Goal: Task Accomplishment & Management: Manage account settings

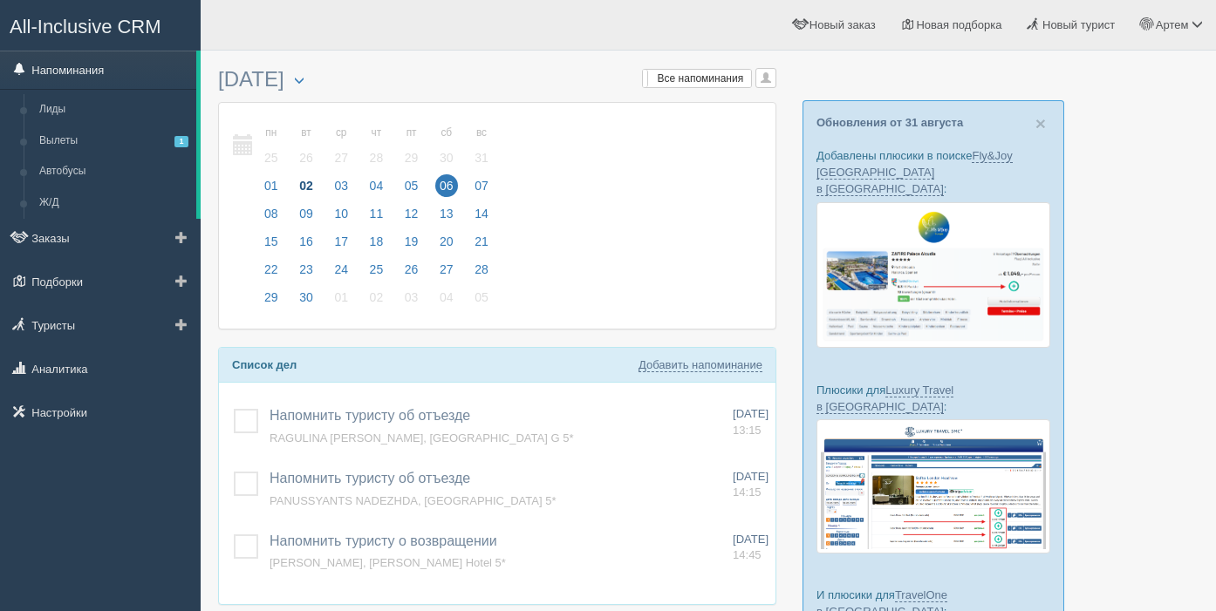
click at [80, 72] on link "Напоминания" at bounding box center [98, 70] width 196 height 38
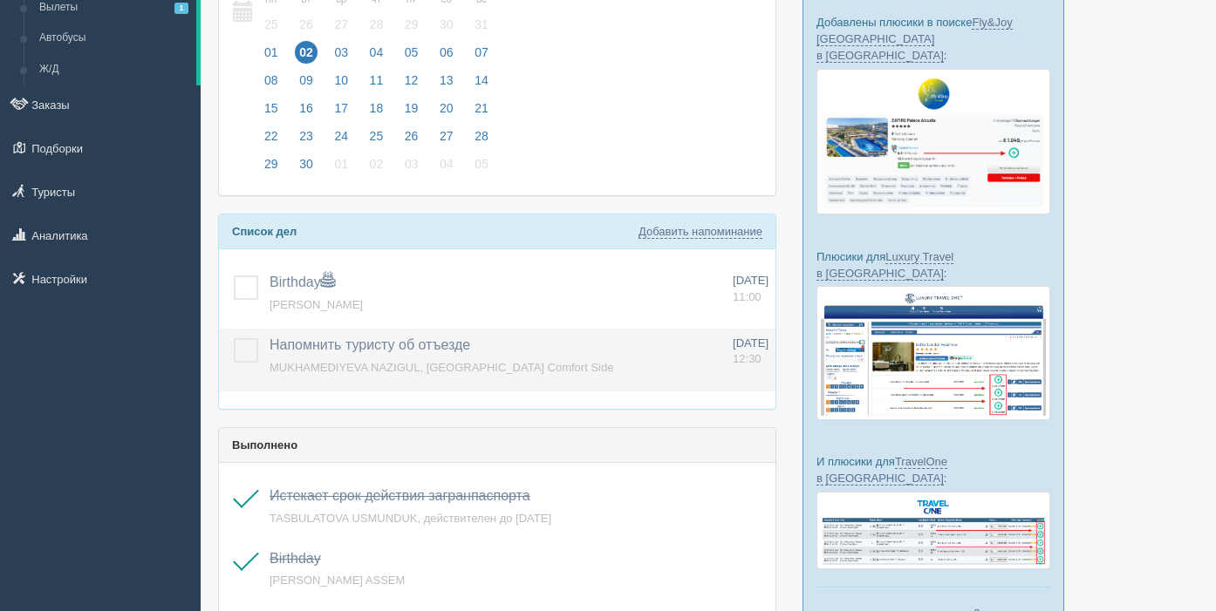
scroll to position [125, 0]
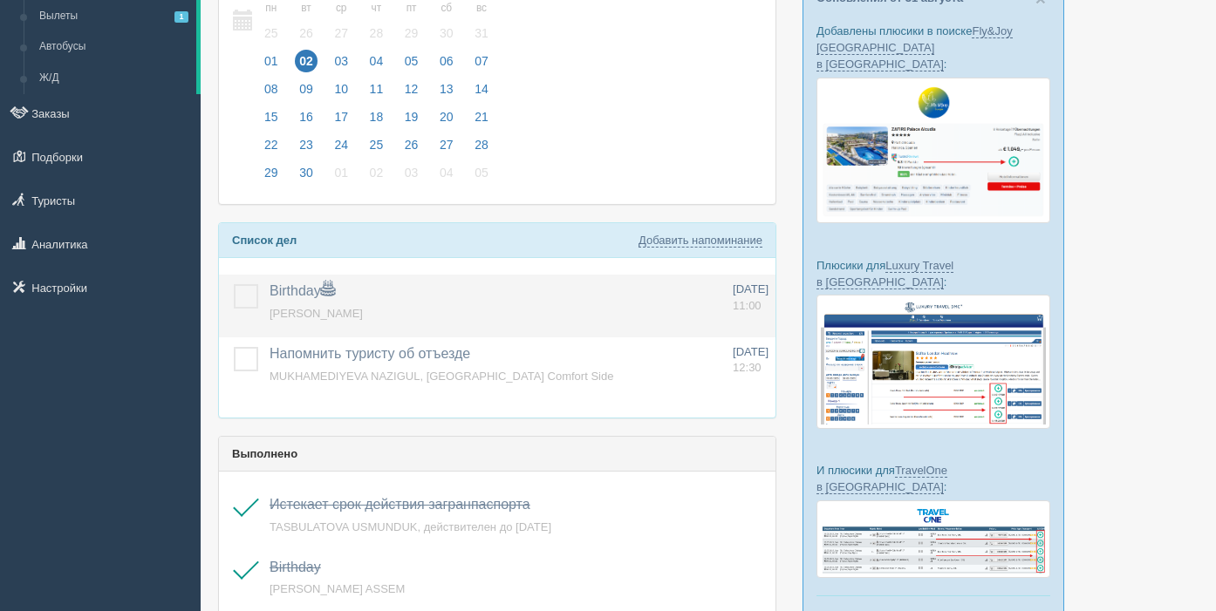
click at [234, 284] on label at bounding box center [234, 284] width 0 height 0
click at [0, 0] on input "checkbox" at bounding box center [0, 0] width 0 height 0
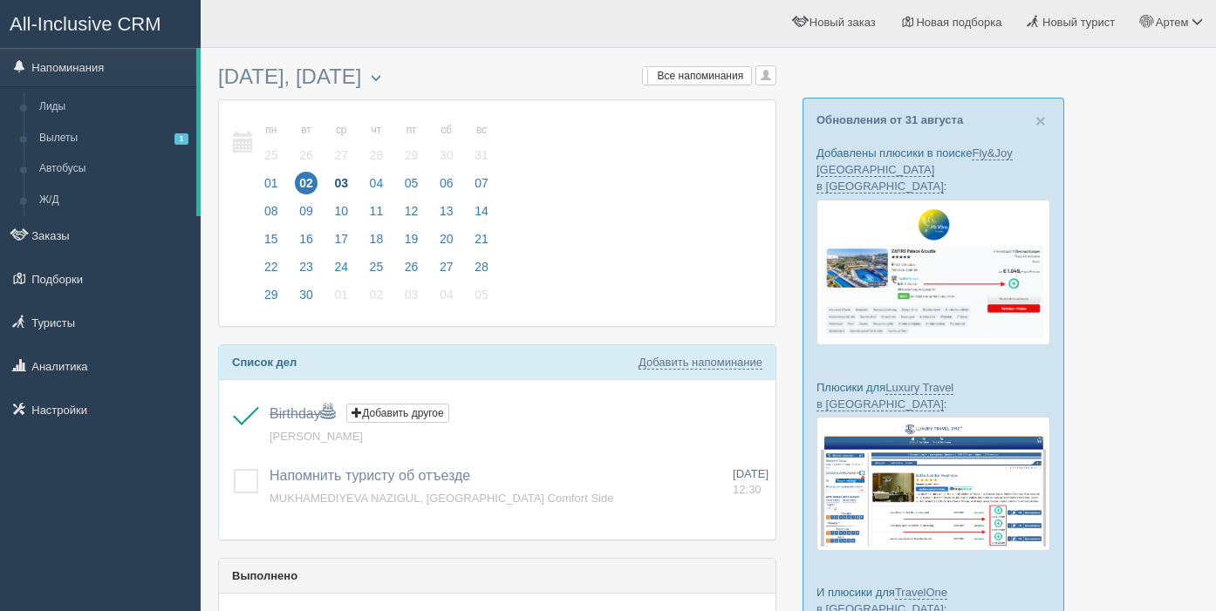
click at [352, 183] on span "03" at bounding box center [341, 183] width 23 height 23
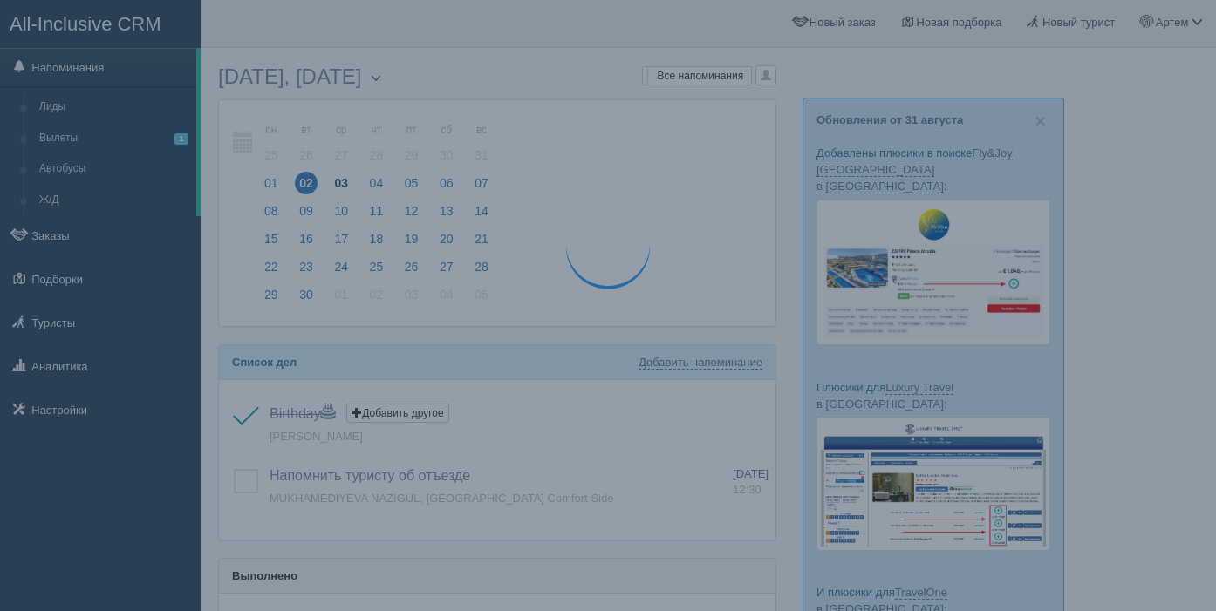
scroll to position [3, 0]
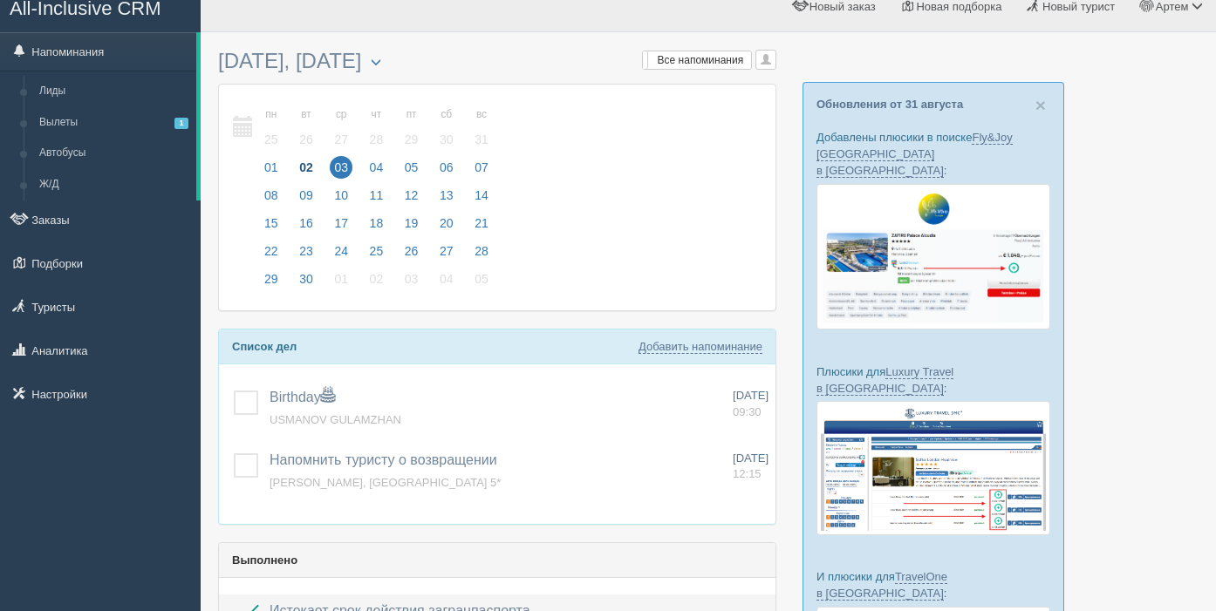
scroll to position [17, 0]
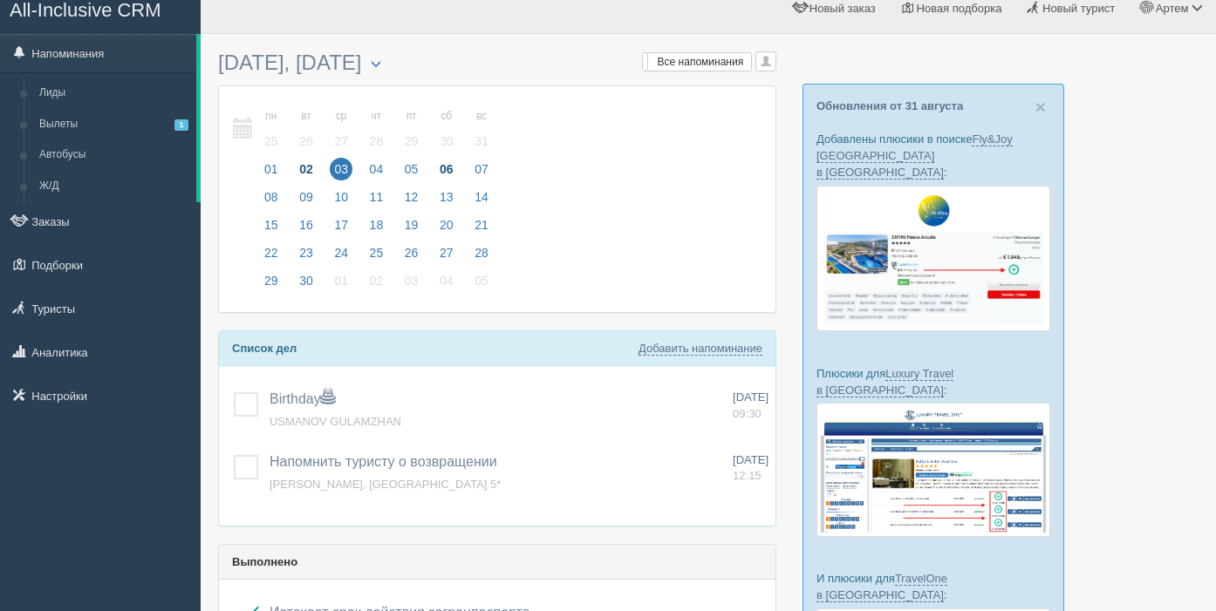
click at [455, 169] on span "06" at bounding box center [446, 169] width 23 height 23
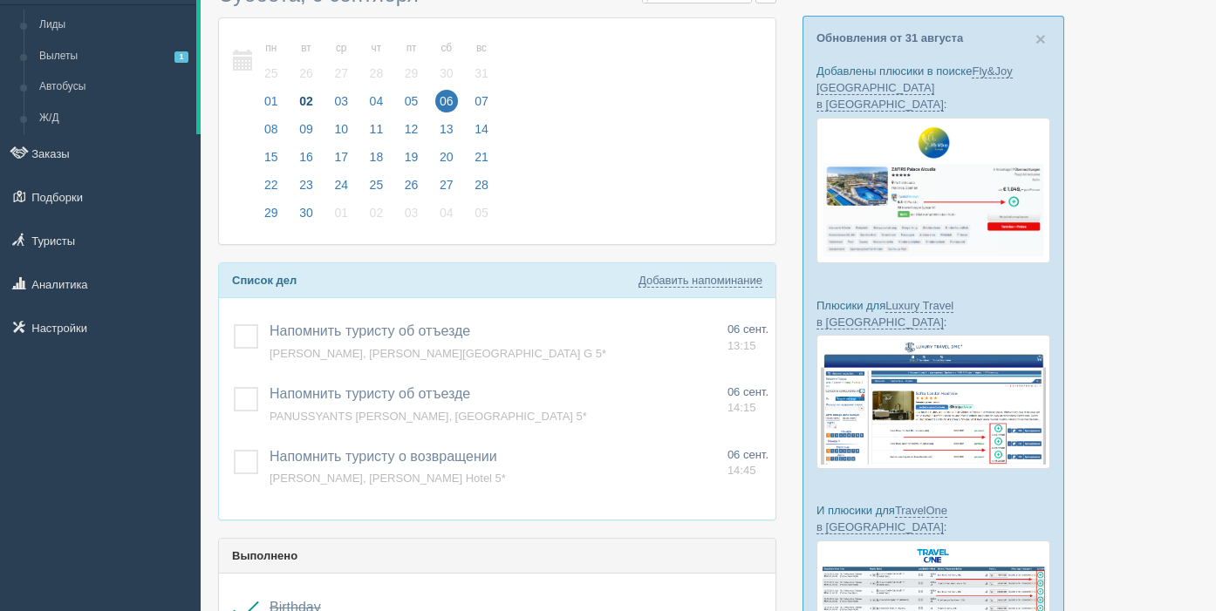
scroll to position [100, 0]
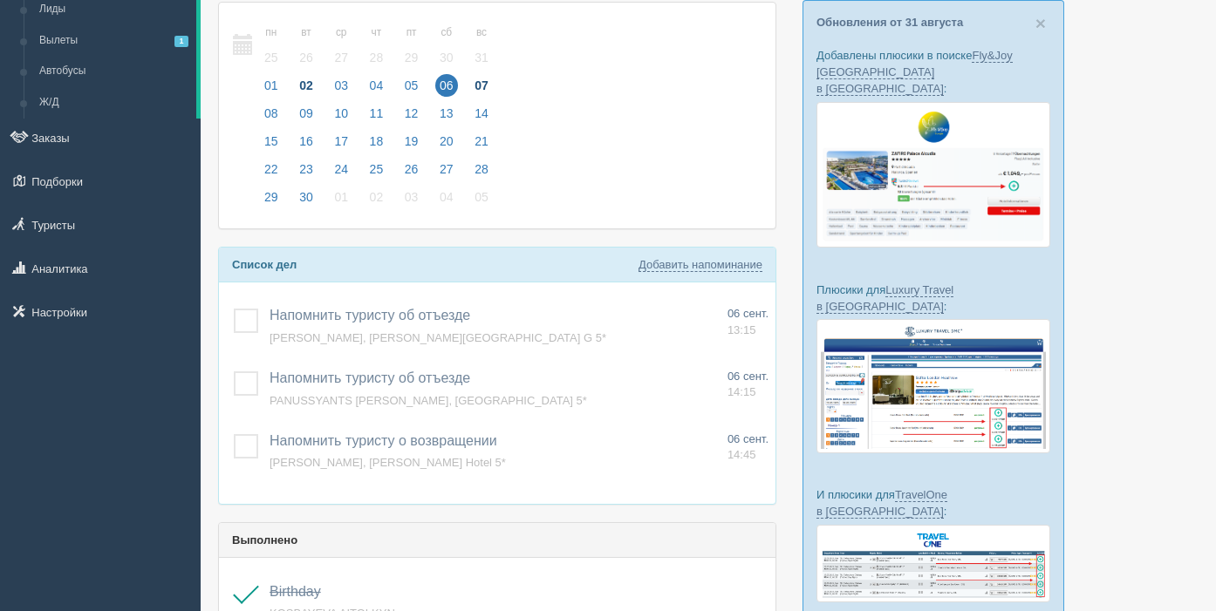
click at [490, 86] on span "07" at bounding box center [481, 85] width 23 height 23
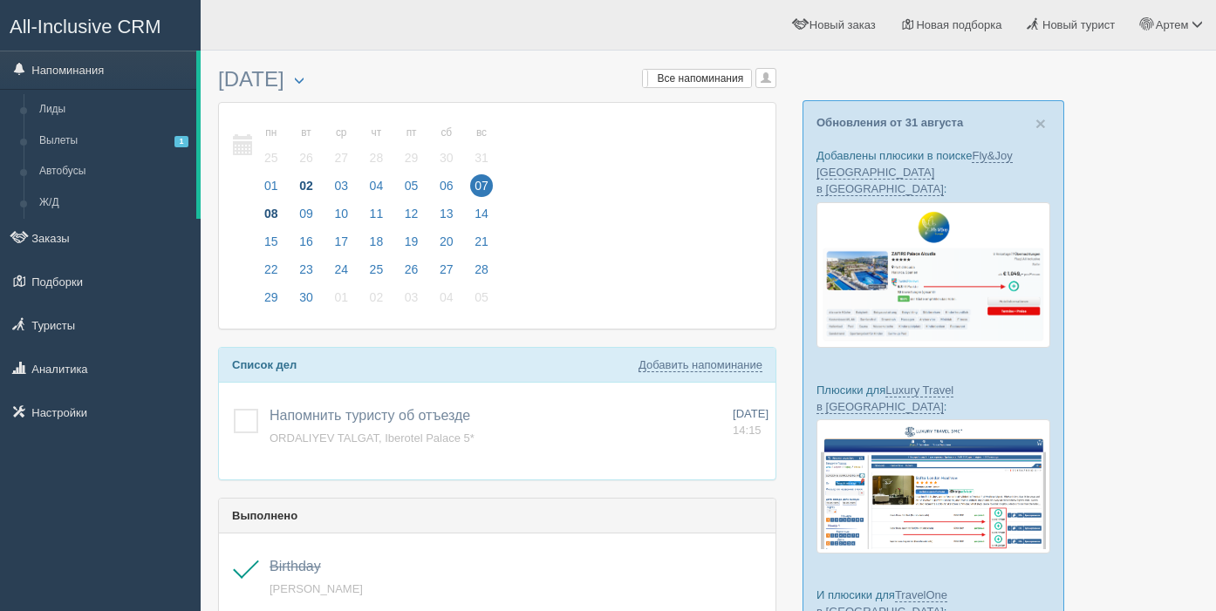
click at [269, 214] on span "08" at bounding box center [271, 213] width 23 height 23
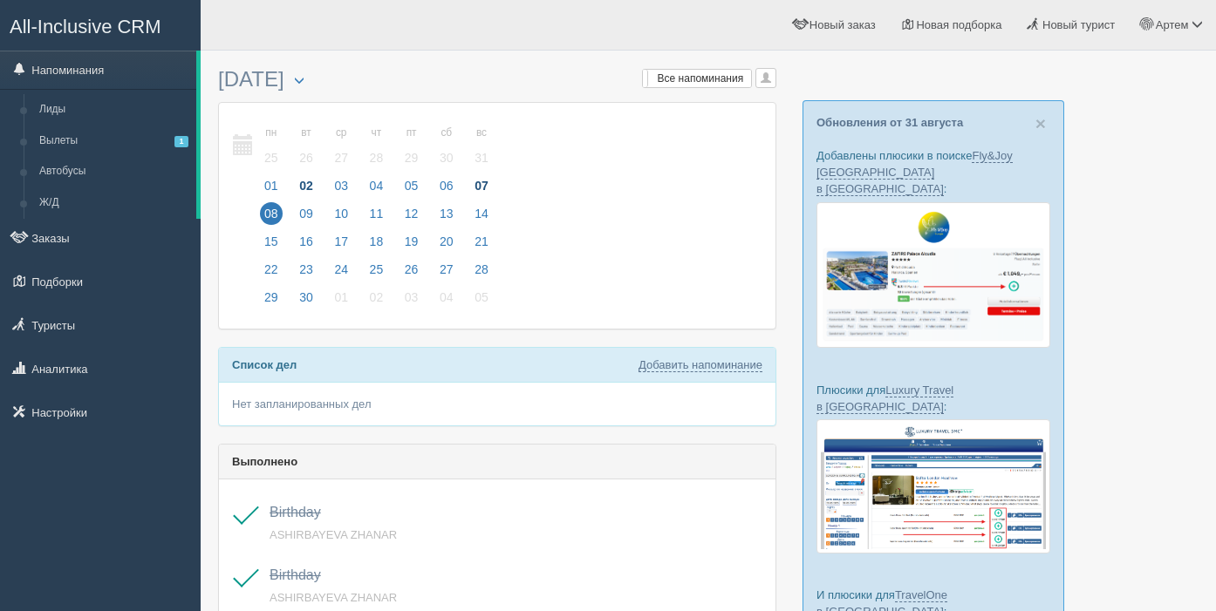
click at [488, 186] on span "07" at bounding box center [481, 185] width 23 height 23
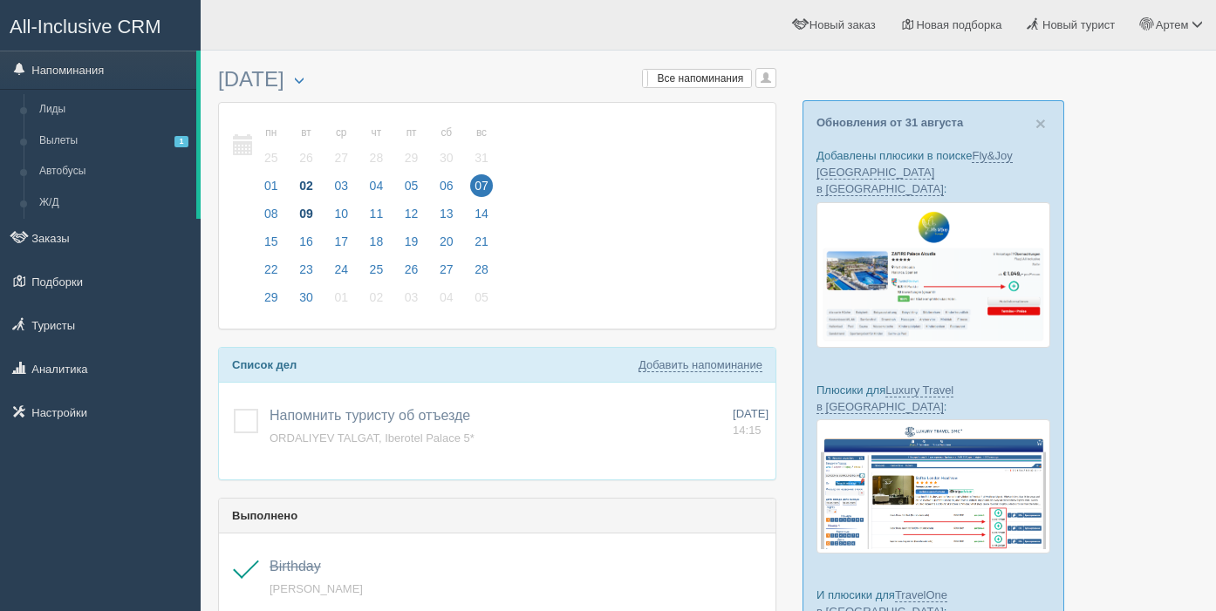
click at [305, 210] on span "09" at bounding box center [306, 213] width 23 height 23
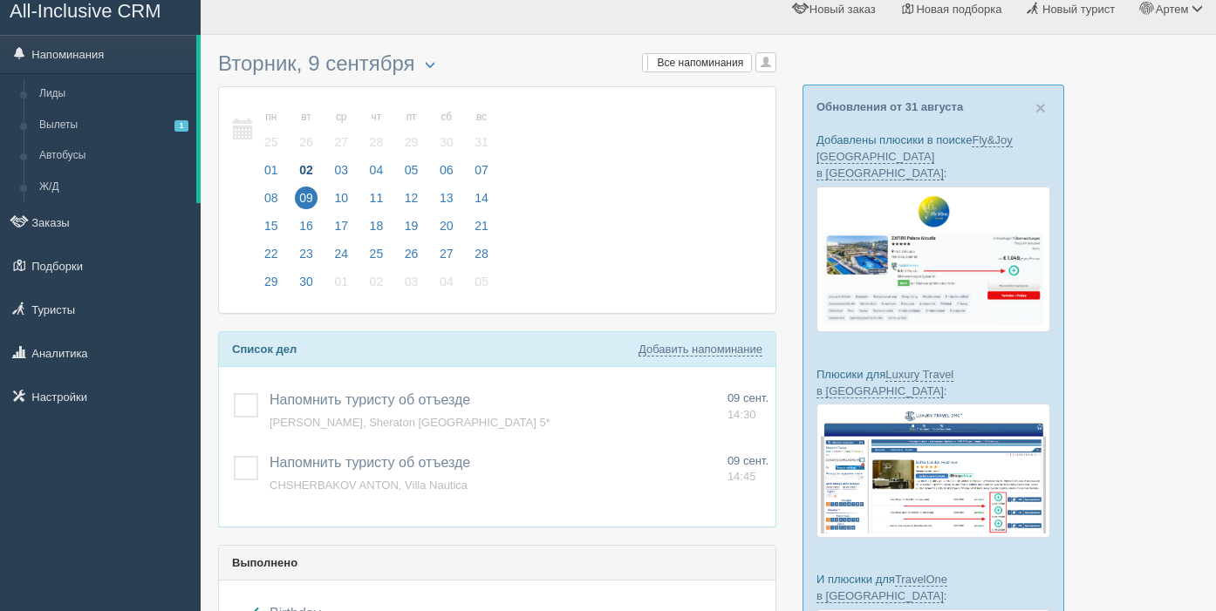
scroll to position [24, 0]
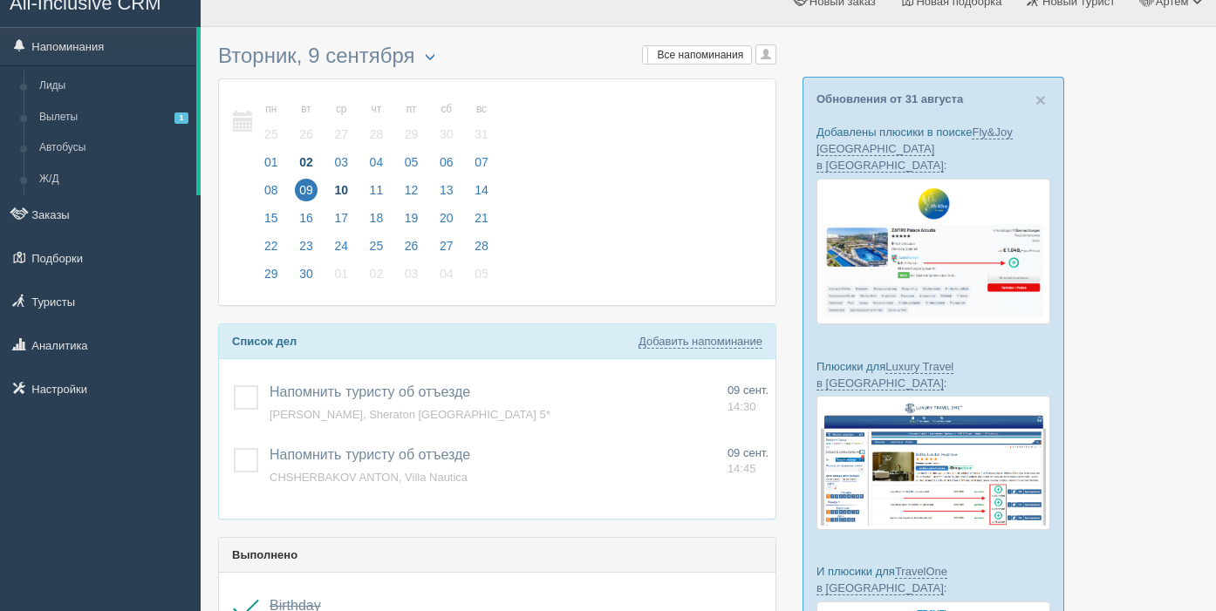
click at [345, 191] on span "10" at bounding box center [341, 190] width 23 height 23
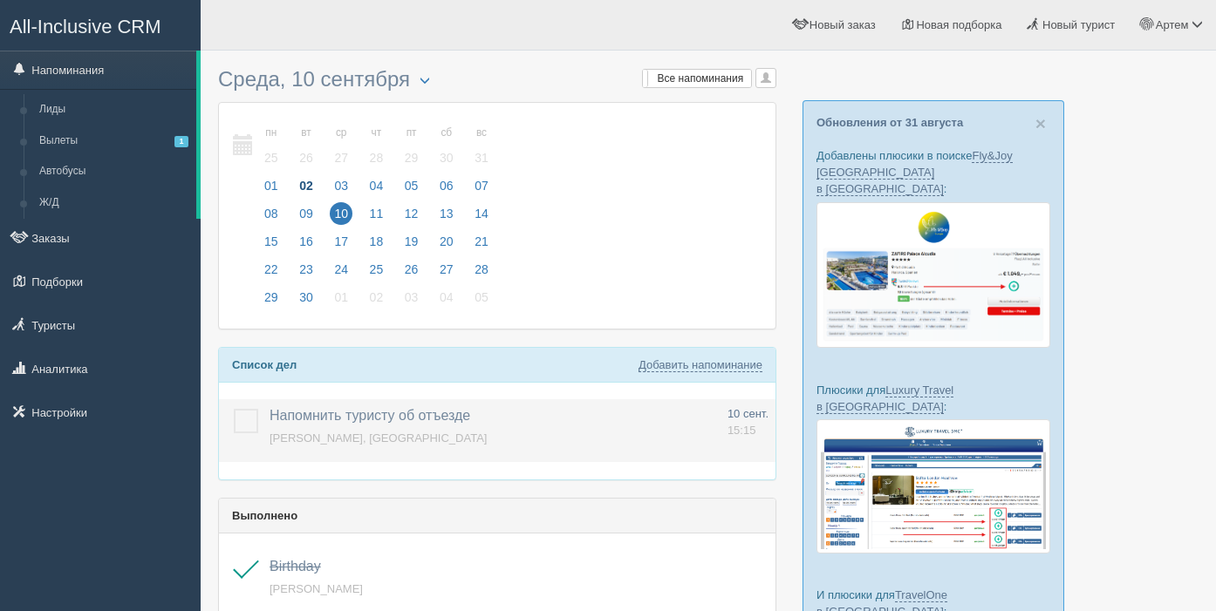
click at [234, 409] on label at bounding box center [234, 409] width 0 height 0
click at [0, 0] on input "checkbox" at bounding box center [0, 0] width 0 height 0
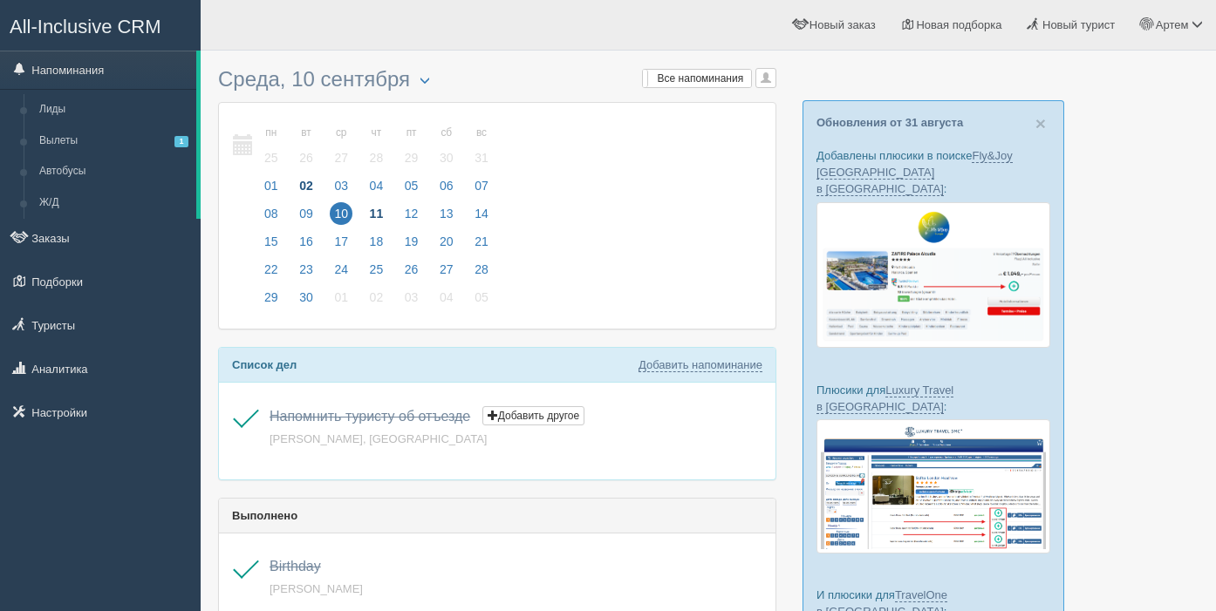
click at [377, 209] on span "11" at bounding box center [376, 213] width 23 height 23
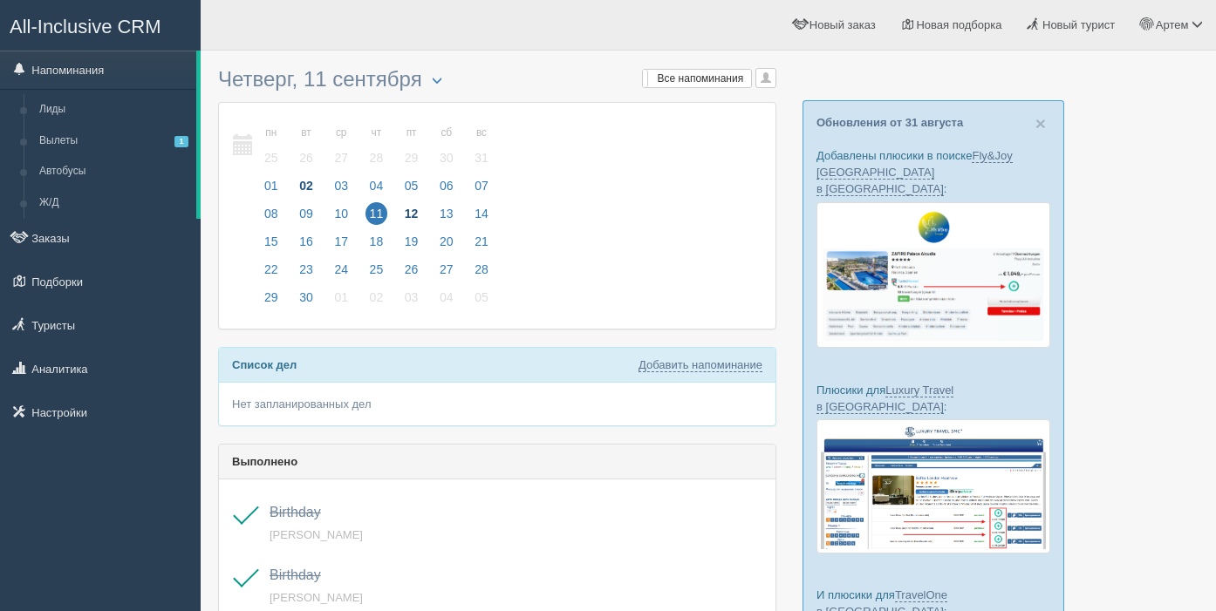
click at [411, 209] on span "12" at bounding box center [411, 213] width 23 height 23
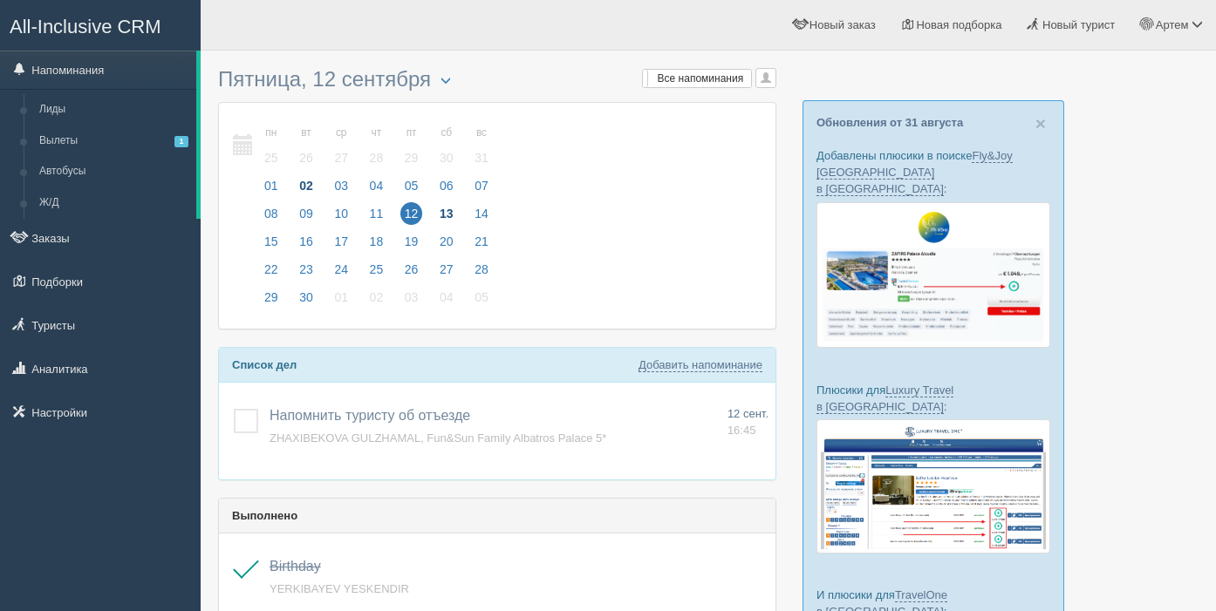
click at [446, 213] on span "13" at bounding box center [446, 213] width 23 height 23
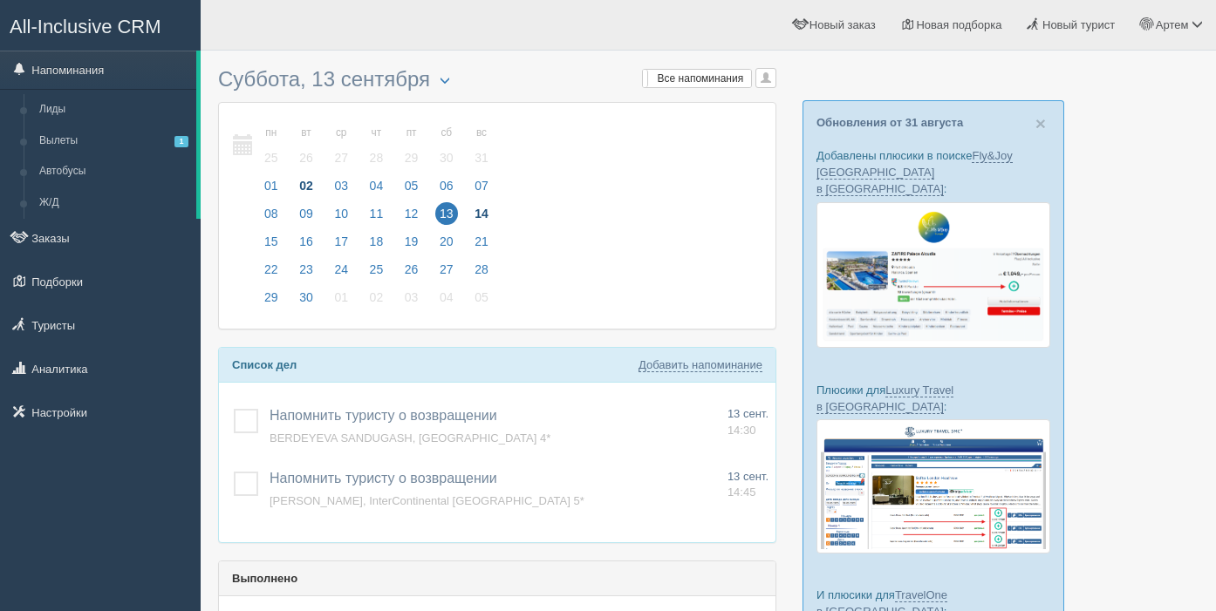
click at [479, 211] on span "14" at bounding box center [481, 213] width 23 height 23
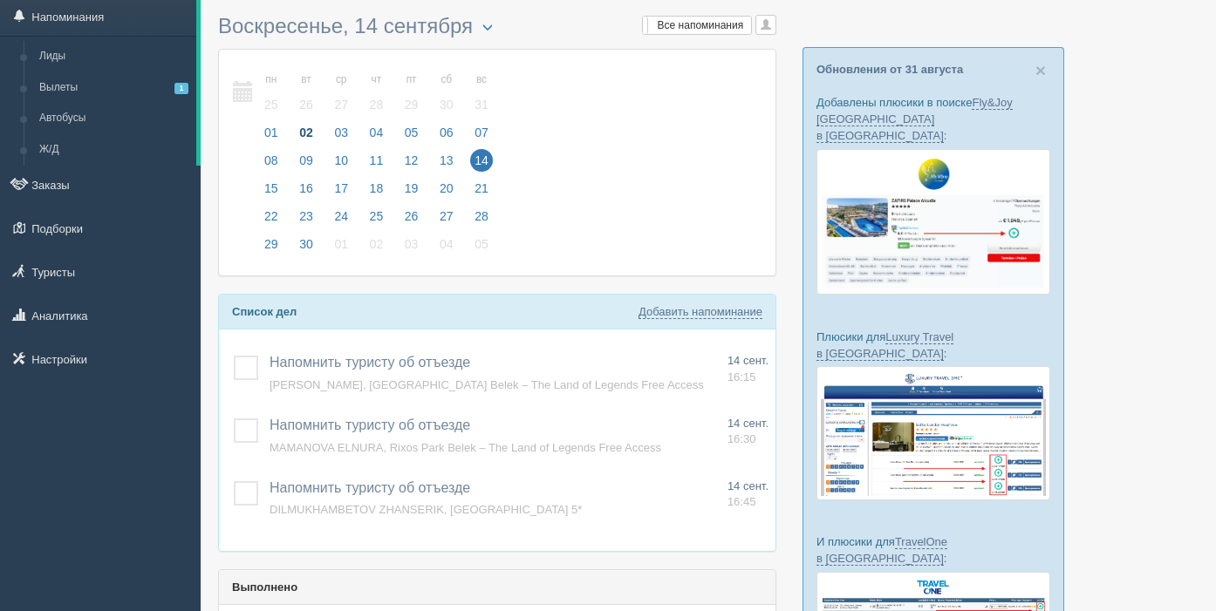
scroll to position [6, 0]
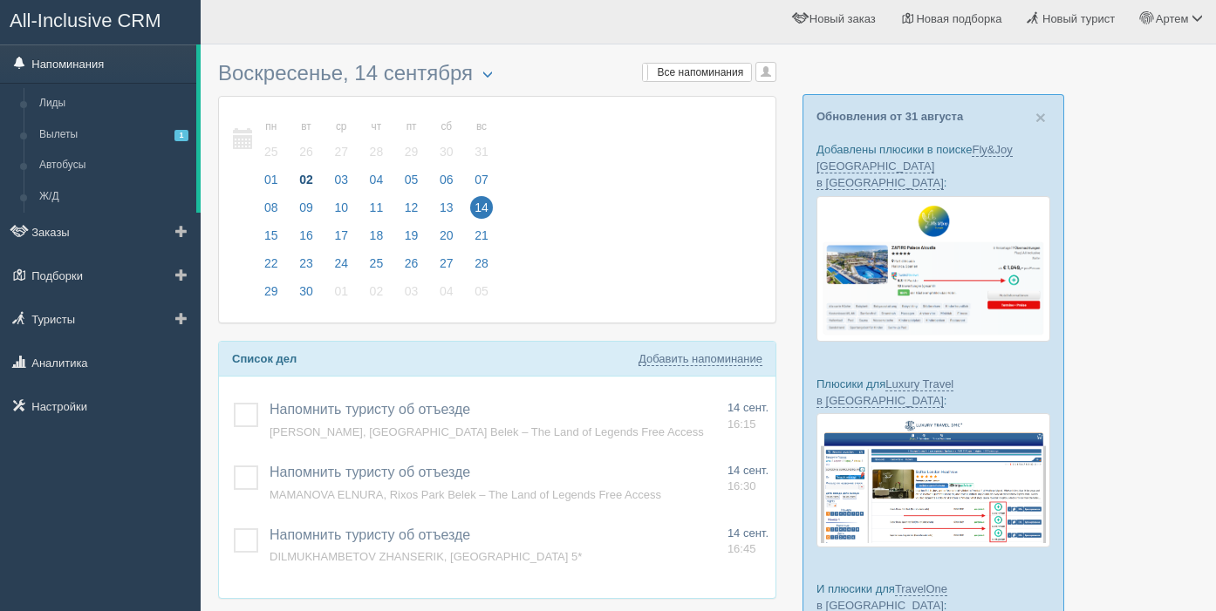
click at [88, 66] on link "Напоминания" at bounding box center [98, 63] width 196 height 38
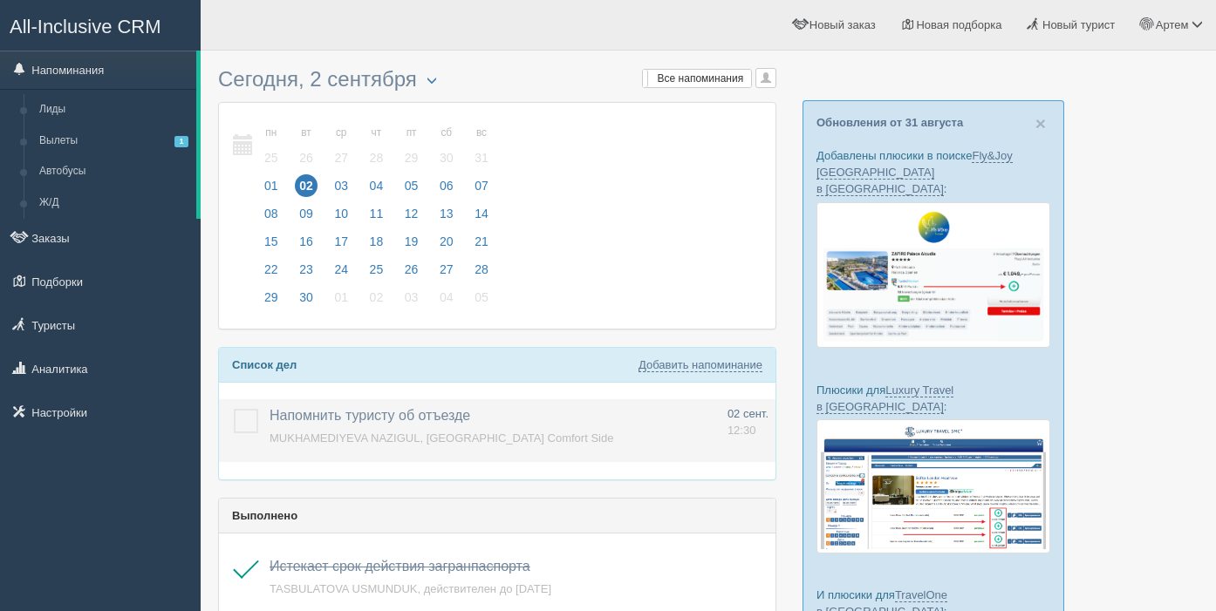
click at [234, 409] on label at bounding box center [234, 409] width 0 height 0
click at [0, 0] on input "checkbox" at bounding box center [0, 0] width 0 height 0
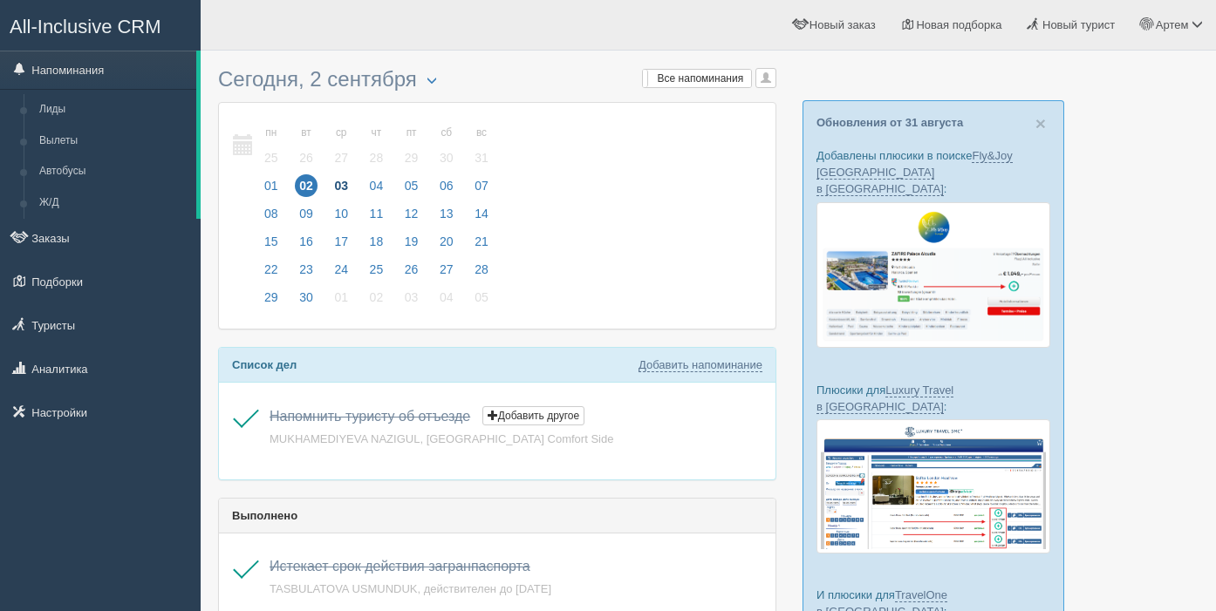
click at [340, 181] on span "03" at bounding box center [341, 185] width 23 height 23
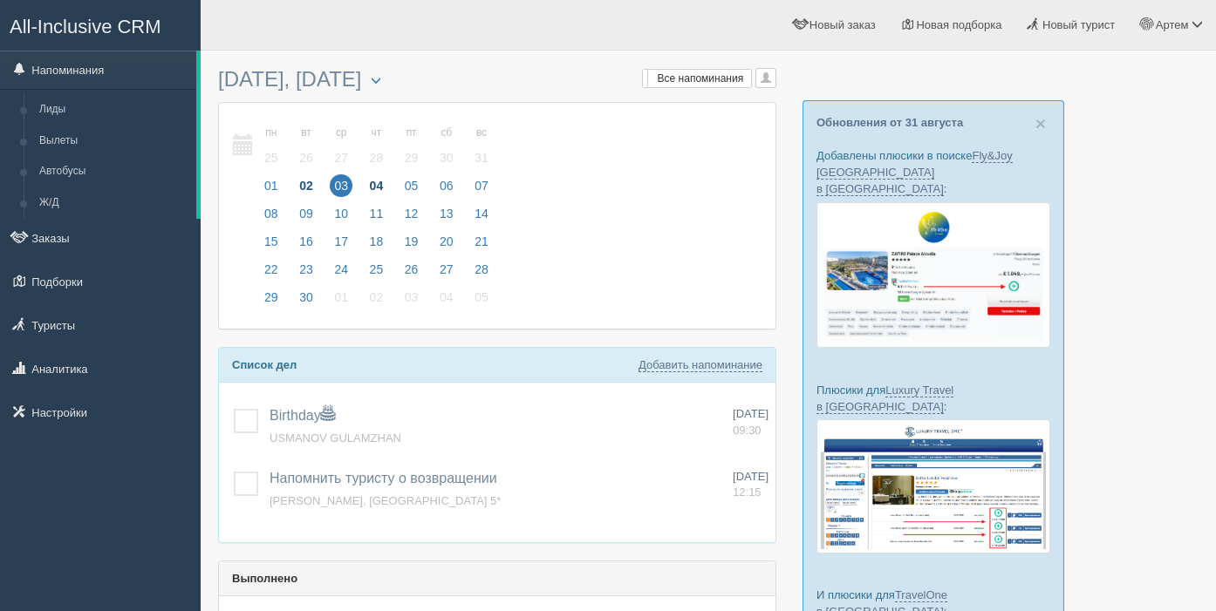
click at [383, 183] on span "04" at bounding box center [376, 185] width 23 height 23
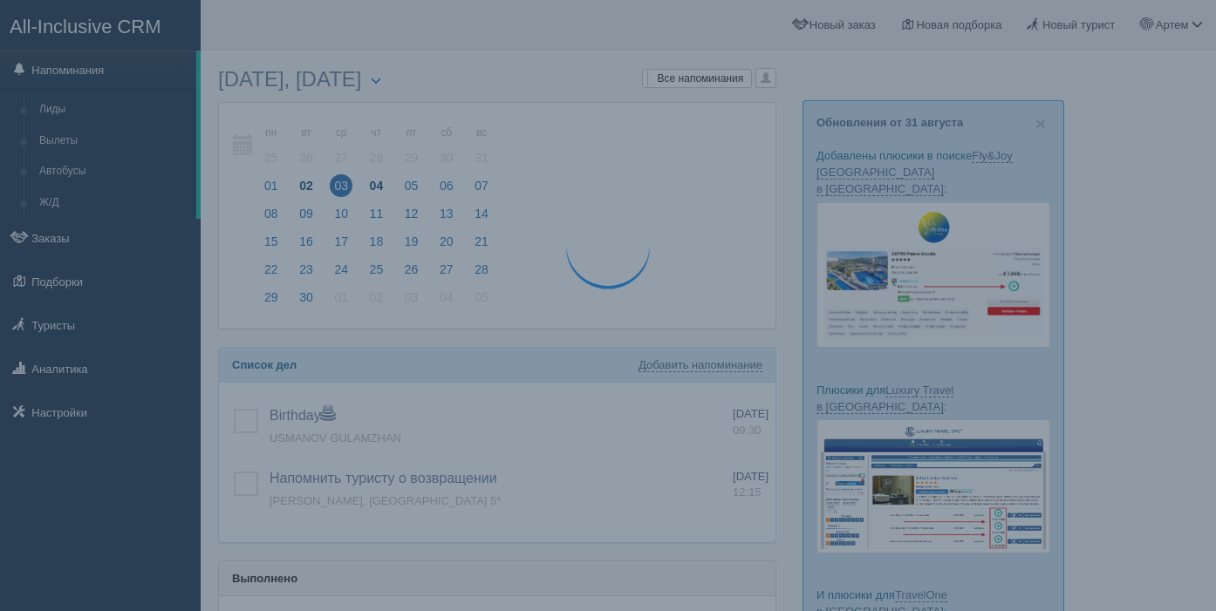
scroll to position [1, 0]
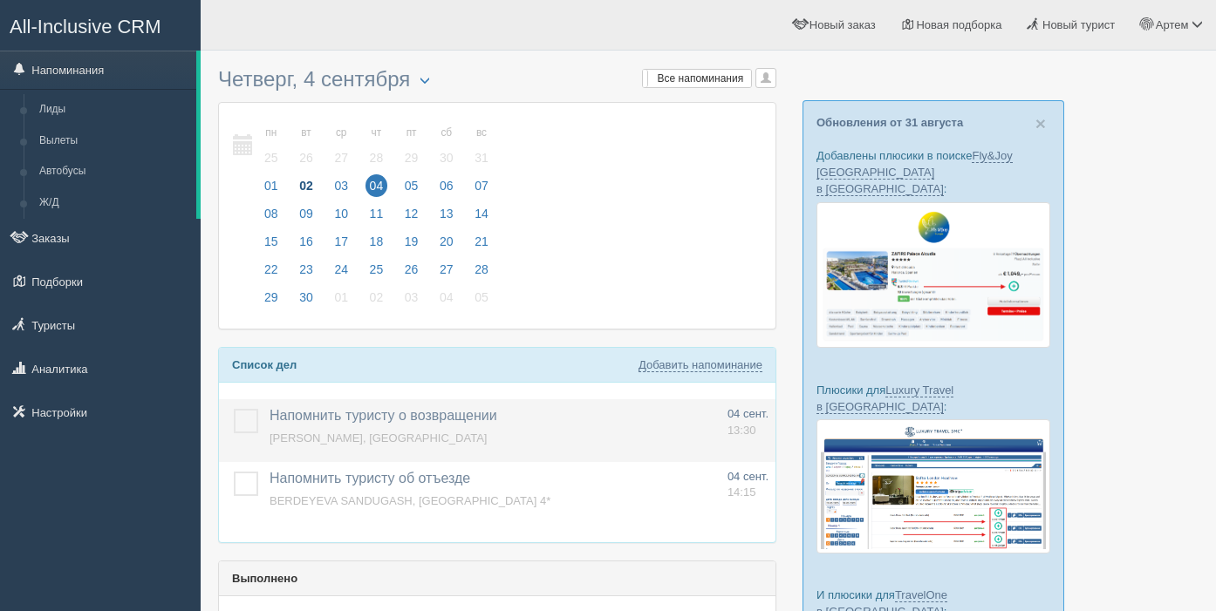
click at [234, 409] on label at bounding box center [234, 409] width 0 height 0
click at [0, 0] on input "checkbox" at bounding box center [0, 0] width 0 height 0
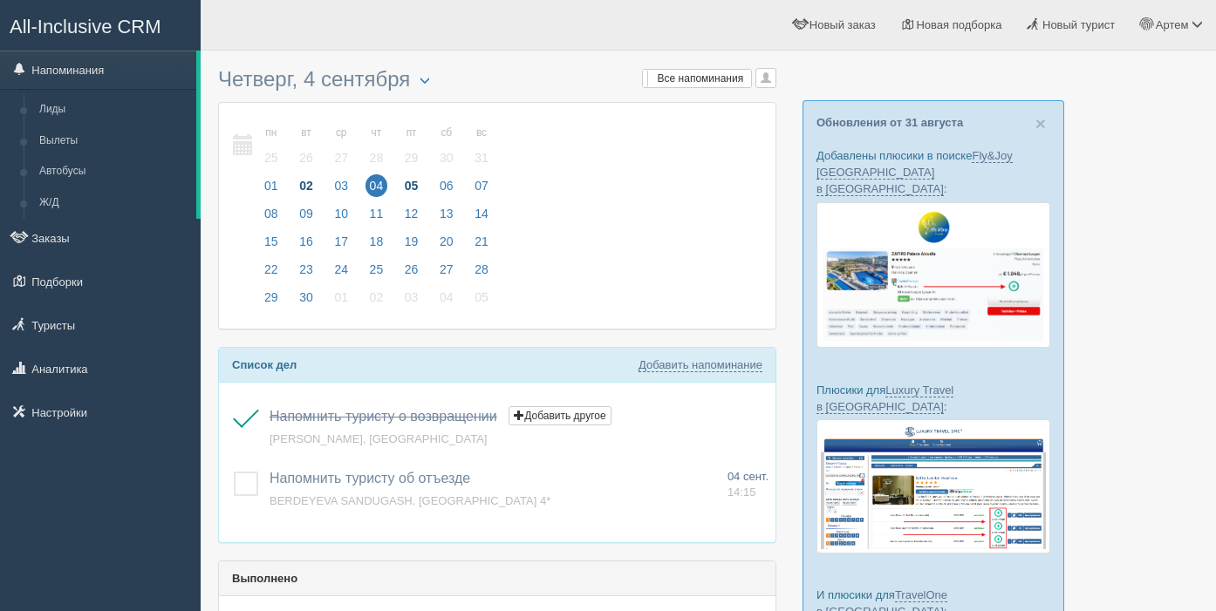
click at [408, 185] on span "05" at bounding box center [411, 185] width 23 height 23
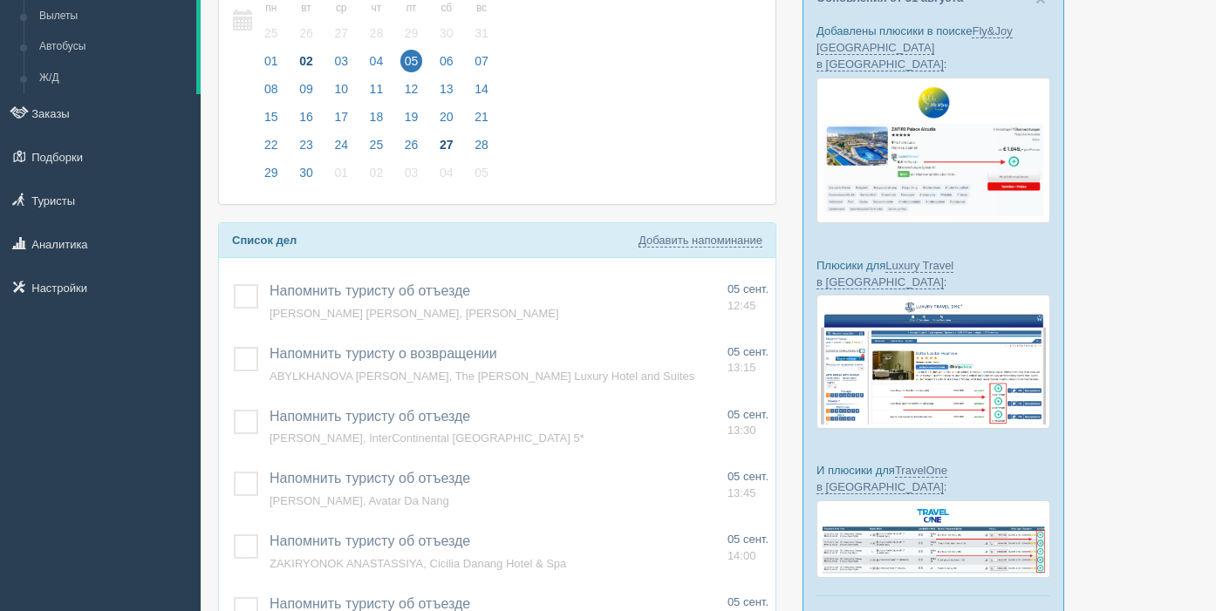
scroll to position [128, 0]
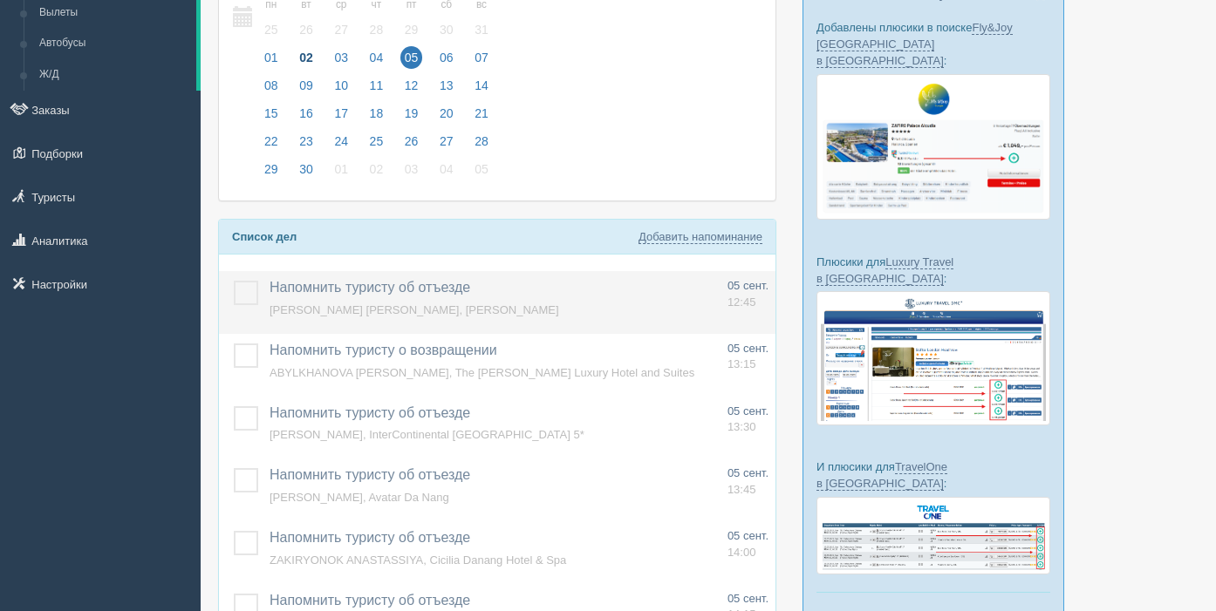
click at [234, 281] on label at bounding box center [234, 281] width 0 height 0
click at [0, 0] on input "checkbox" at bounding box center [0, 0] width 0 height 0
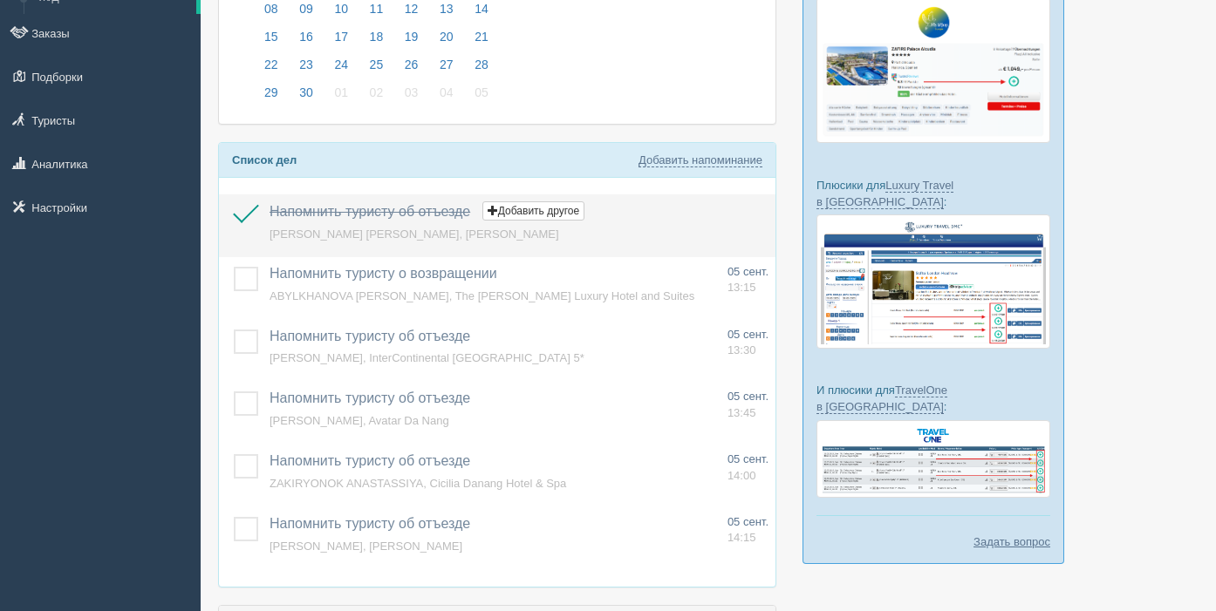
scroll to position [217, 0]
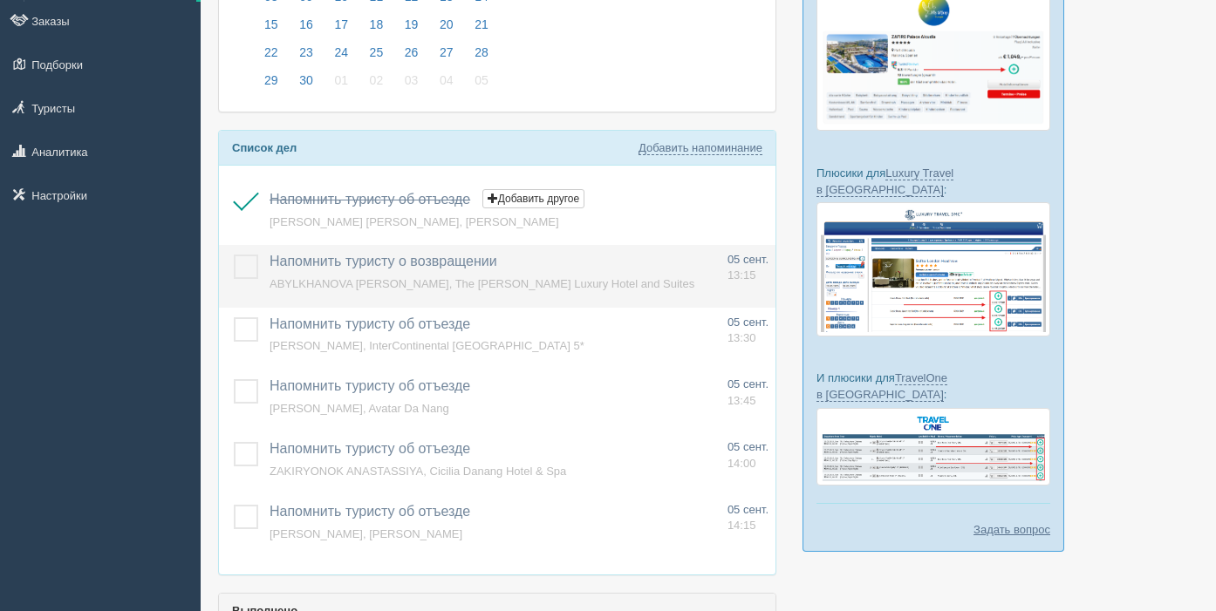
click at [234, 255] on label at bounding box center [234, 255] width 0 height 0
click at [0, 0] on input "checkbox" at bounding box center [0, 0] width 0 height 0
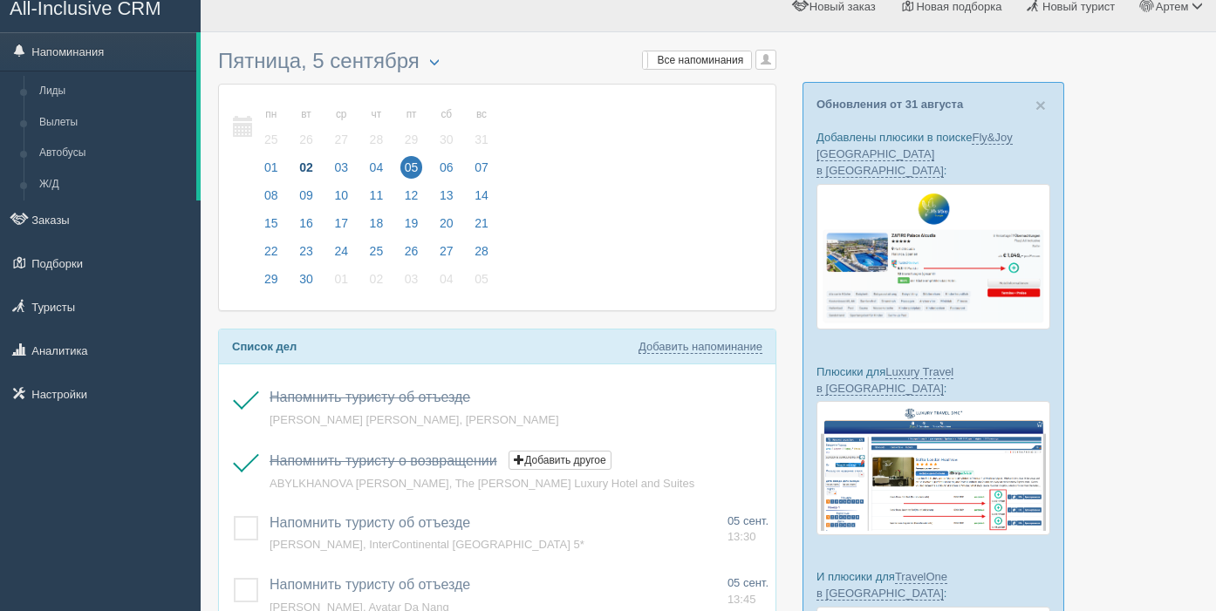
scroll to position [0, 0]
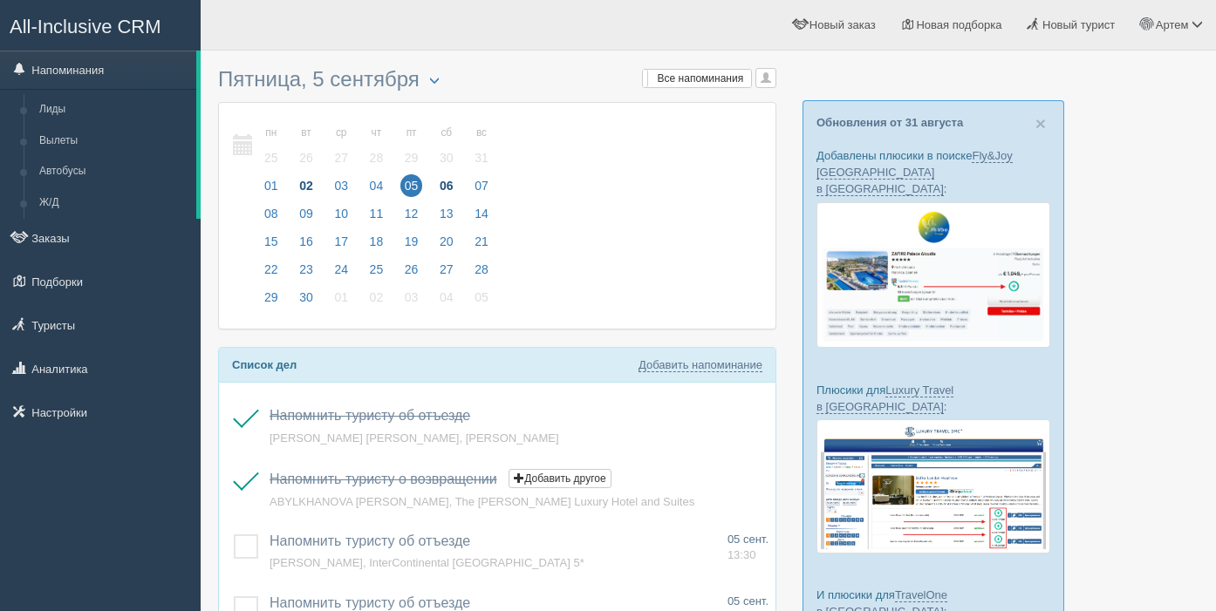
click at [454, 181] on span "06" at bounding box center [446, 185] width 23 height 23
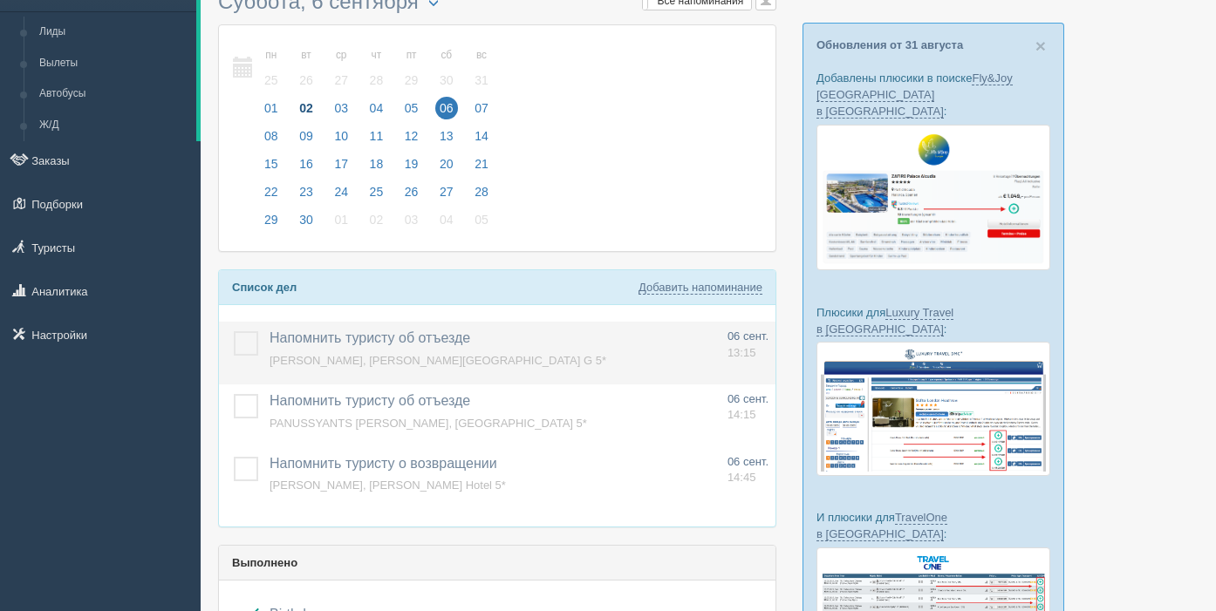
scroll to position [78, 0]
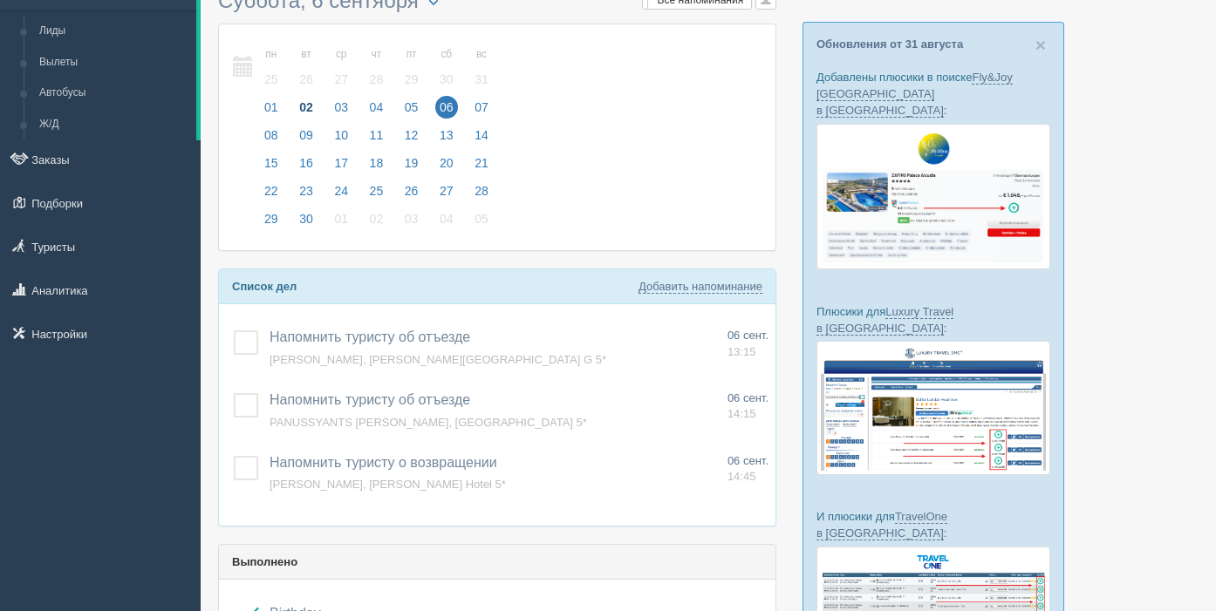
click at [787, 190] on div at bounding box center [708, 588] width 980 height 1215
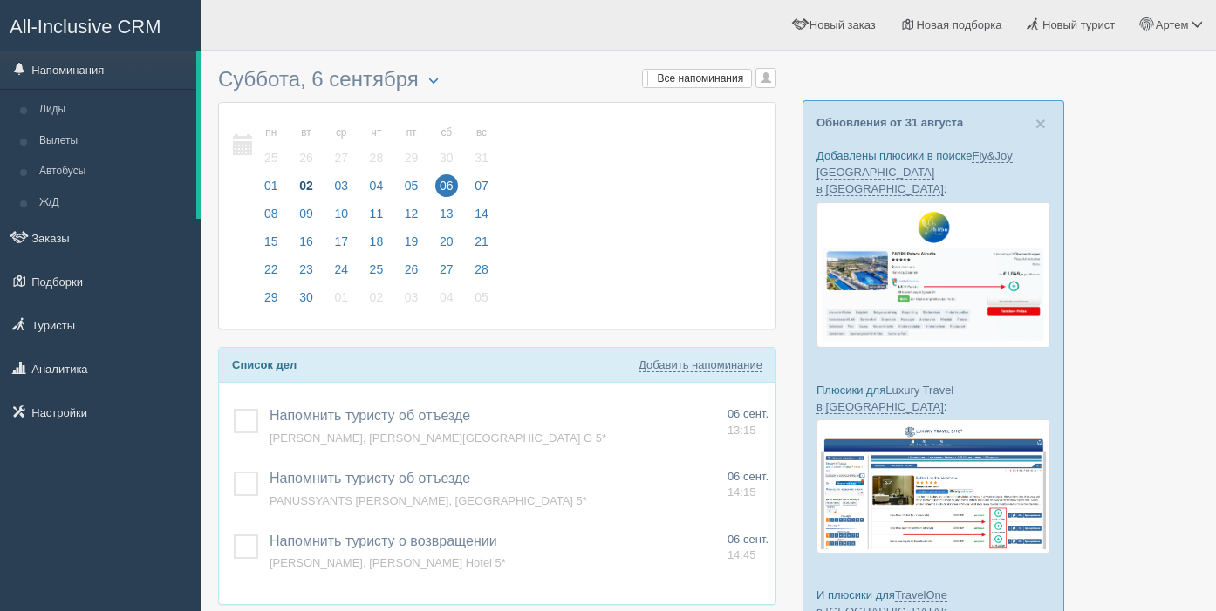
scroll to position [78, 0]
